Goal: Task Accomplishment & Management: Manage account settings

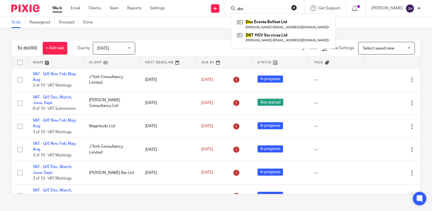
type input "dnt"
click button "submit" at bounding box center [0, 0] width 0 height 0
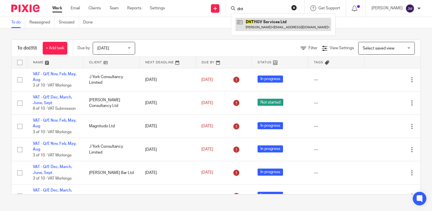
click at [267, 25] on link at bounding box center [282, 24] width 95 height 13
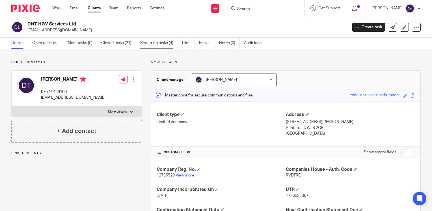
click at [163, 42] on link "Recurring tasks (4)" at bounding box center [159, 43] width 38 height 11
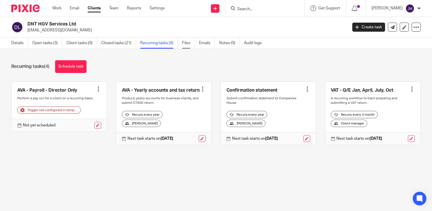
click at [186, 41] on link "Files" at bounding box center [188, 43] width 13 height 11
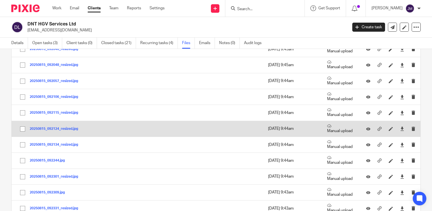
scroll to position [1356, 0]
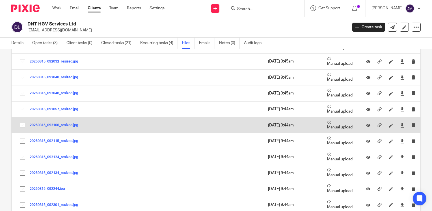
click at [400, 123] on div at bounding box center [404, 125] width 8 height 6
click at [400, 123] on icon at bounding box center [402, 125] width 4 height 4
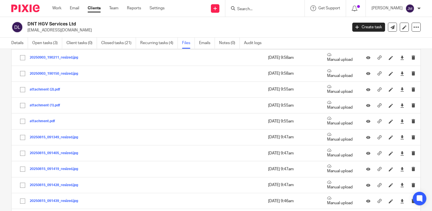
scroll to position [1045, 0]
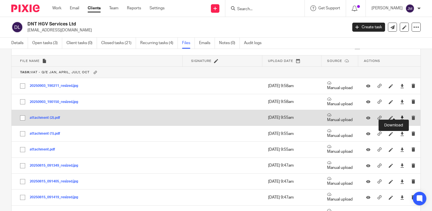
click at [400, 116] on icon at bounding box center [402, 118] width 4 height 4
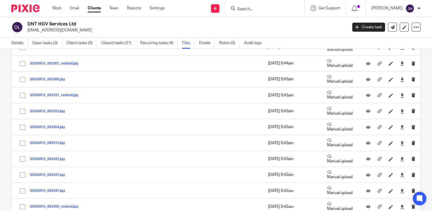
scroll to position [1638, 0]
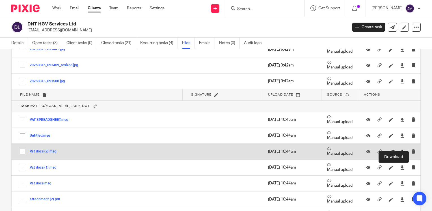
click at [400, 149] on icon at bounding box center [402, 151] width 4 height 4
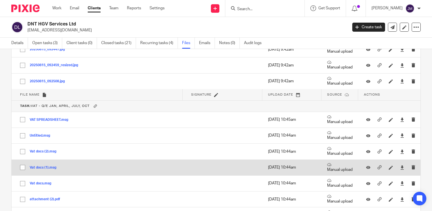
scroll to position [1686, 0]
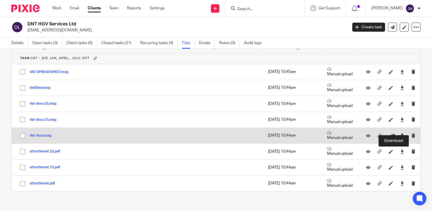
click at [400, 133] on icon at bounding box center [402, 135] width 4 height 4
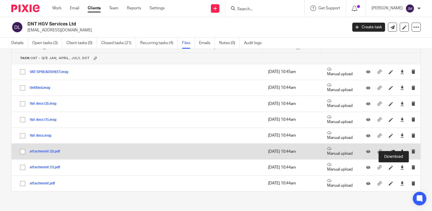
click at [400, 149] on icon at bounding box center [402, 151] width 4 height 4
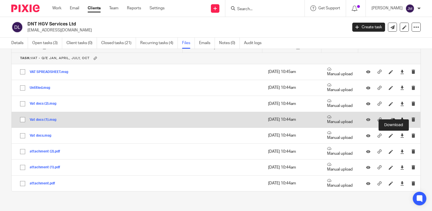
click at [400, 117] on icon at bounding box center [402, 119] width 4 height 4
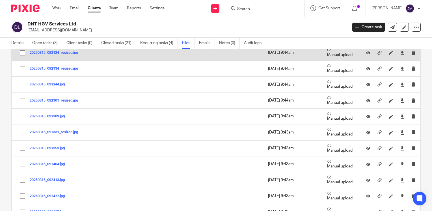
scroll to position [1431, 0]
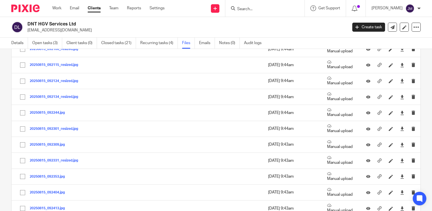
click at [415, 64] on div "Upload file Drag & Drop your files, or click here Files uploading... General fi…" at bounding box center [216, 130] width 432 height 162
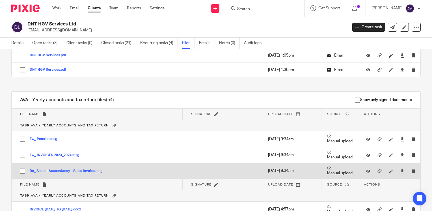
scroll to position [85, 0]
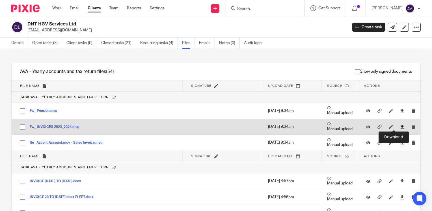
click at [400, 125] on icon at bounding box center [402, 127] width 4 height 4
